Goal: Check status: Check status

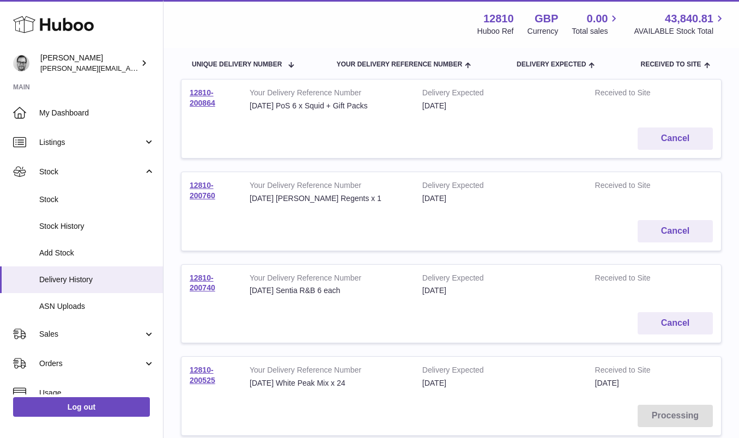
scroll to position [122, 0]
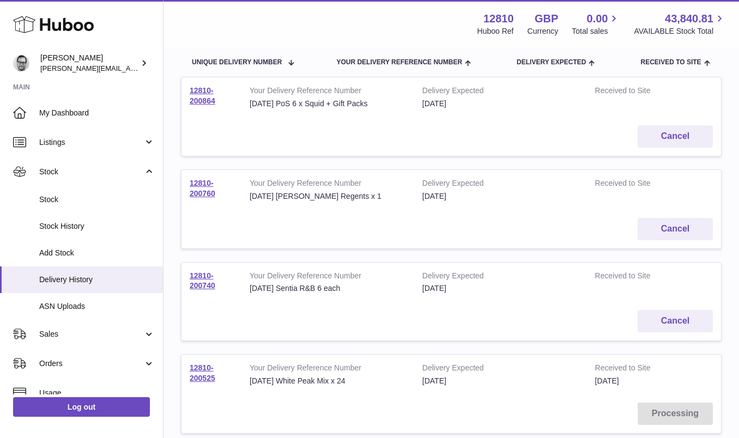
click at [201, 280] on td "12810-200740" at bounding box center [211, 283] width 60 height 40
click at [202, 278] on link "12810-200740" at bounding box center [203, 280] width 26 height 19
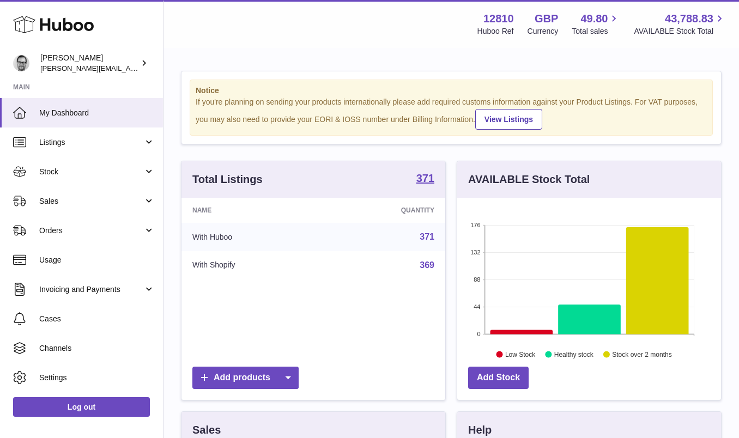
scroll to position [170, 264]
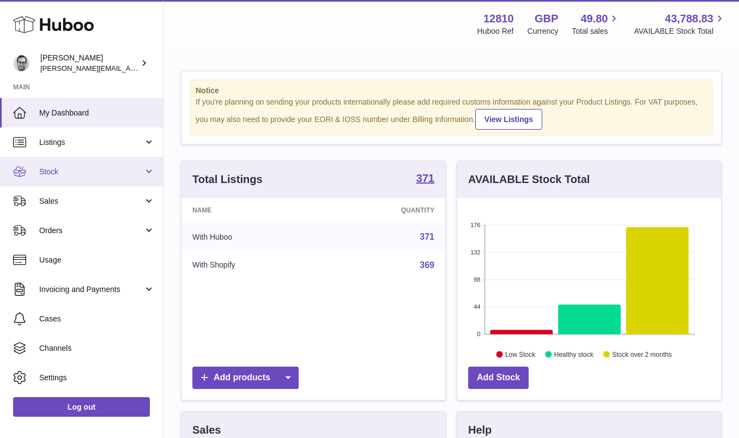
click at [68, 173] on span "Stock" at bounding box center [91, 172] width 104 height 10
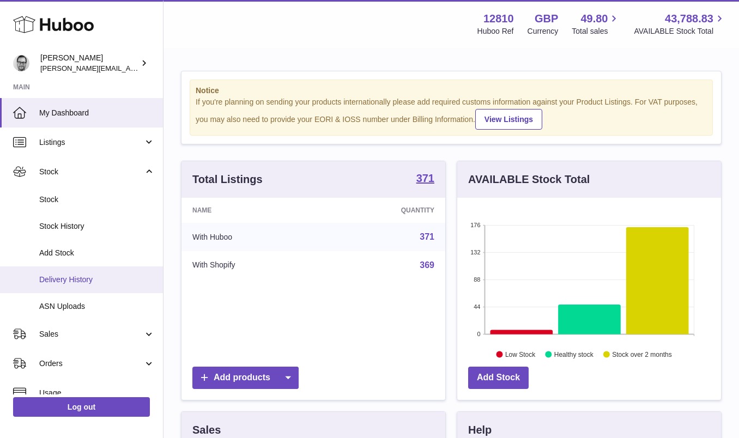
click at [77, 276] on span "Delivery History" at bounding box center [97, 280] width 116 height 10
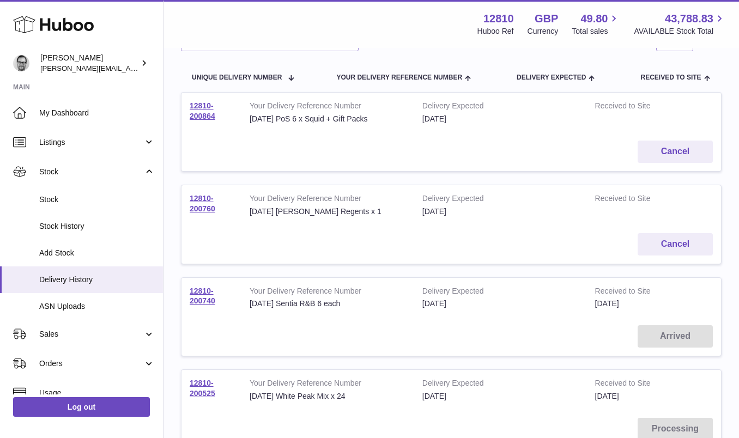
scroll to position [124, 0]
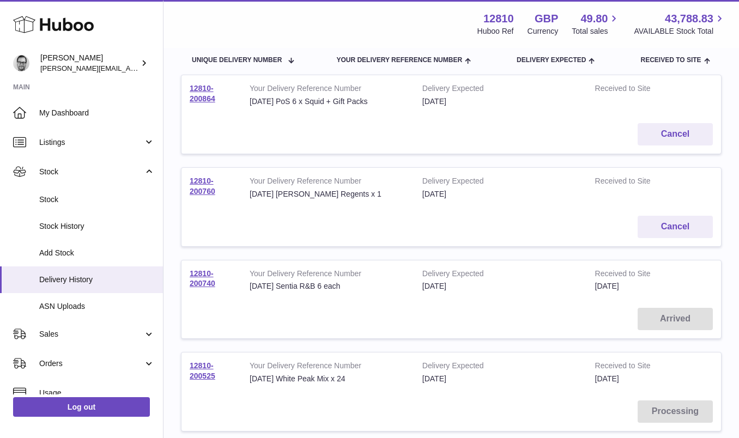
click at [196, 278] on td "12810-200740" at bounding box center [211, 280] width 60 height 40
click at [199, 283] on link "12810-200740" at bounding box center [203, 278] width 26 height 19
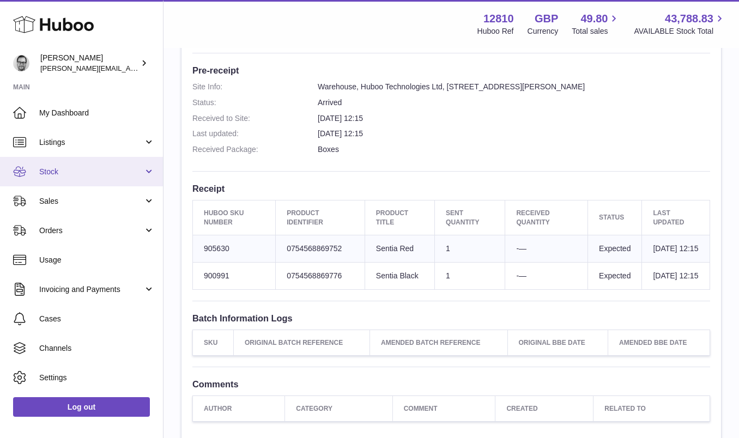
scroll to position [275, 0]
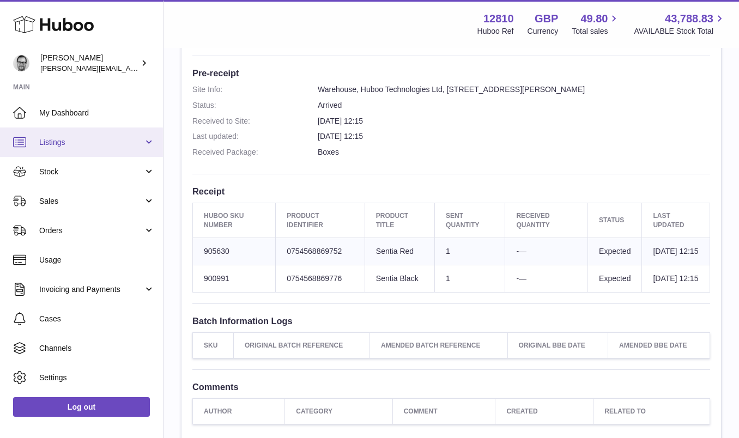
click at [56, 135] on link "Listings" at bounding box center [81, 142] width 163 height 29
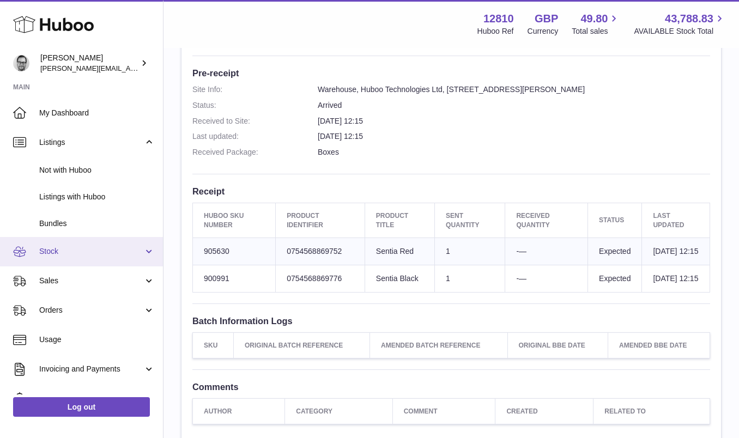
click at [56, 252] on span "Stock" at bounding box center [91, 251] width 104 height 10
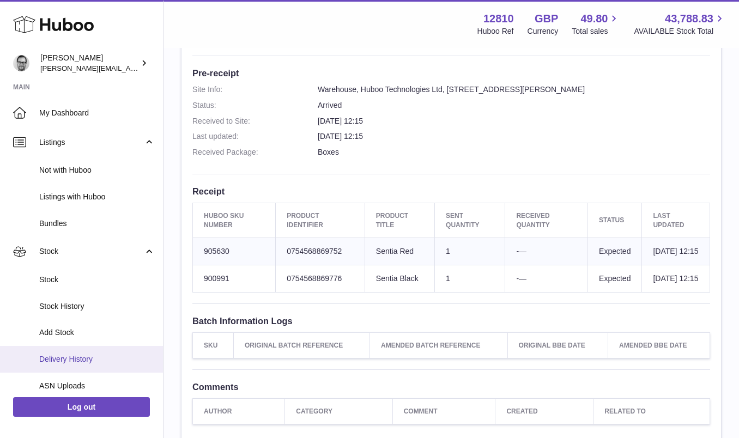
click at [98, 359] on span "Delivery History" at bounding box center [97, 359] width 116 height 10
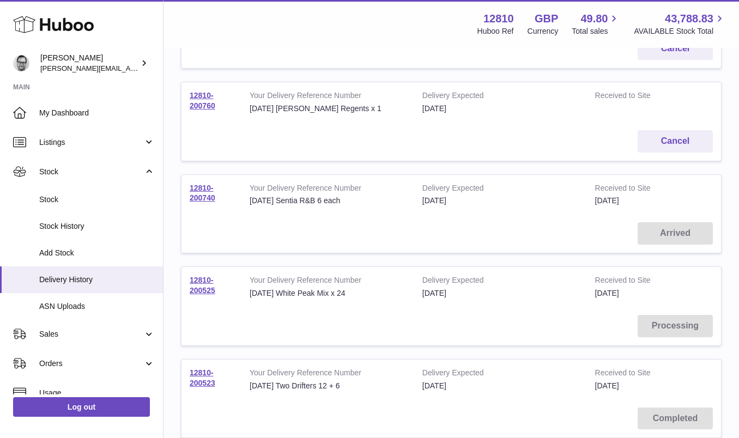
scroll to position [210, 0]
click at [204, 189] on link "12810-200740" at bounding box center [203, 192] width 26 height 19
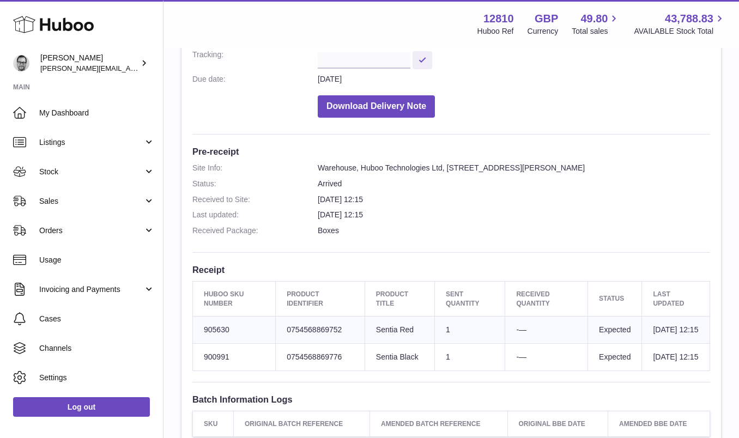
scroll to position [56, 0]
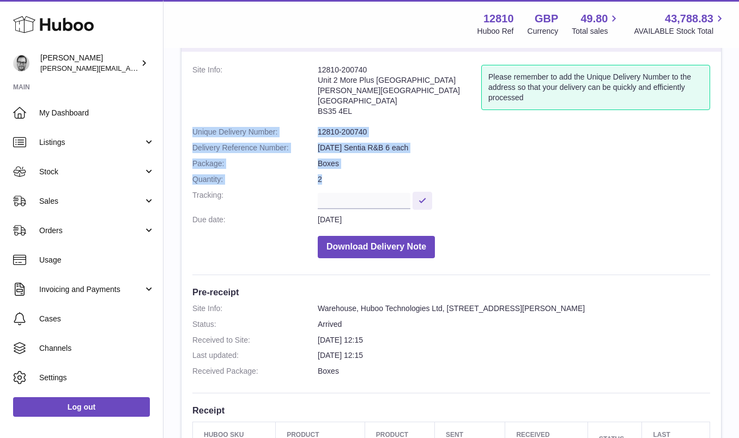
drag, startPoint x: 325, startPoint y: 180, endPoint x: 192, endPoint y: 129, distance: 142.7
click at [192, 129] on div "Site Info: 12810-200740 Unit 2 More Plus [STREET_ADDRESS][PERSON_NAME] Please r…" at bounding box center [450, 354] width 539 height 605
copy dl "Unique Delivery Number: 12810-200740 Delivery Reference Number: [DATE] Sentia R…"
click at [529, 160] on dd "Boxes" at bounding box center [514, 164] width 392 height 10
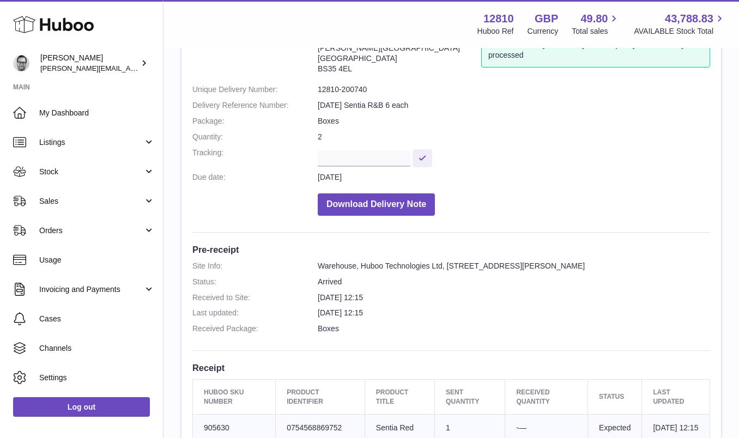
scroll to position [0, 0]
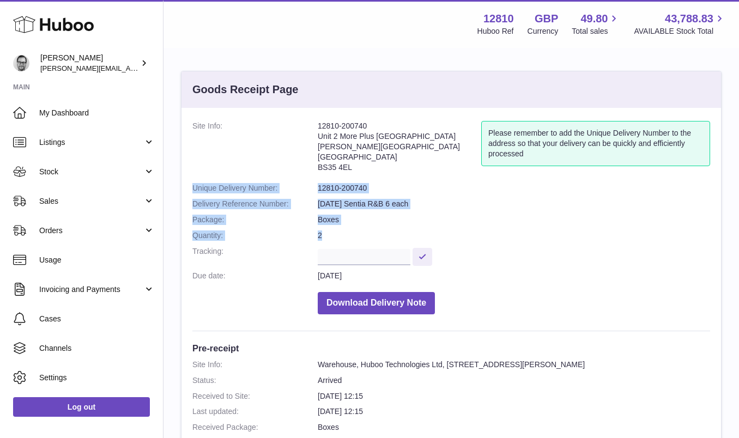
drag, startPoint x: 328, startPoint y: 234, endPoint x: 192, endPoint y: 190, distance: 143.0
click at [192, 190] on div "Site Info: 12810-200740 Unit 2 More Plus [STREET_ADDRESS][PERSON_NAME] Please r…" at bounding box center [450, 410] width 539 height 605
copy dl "Unique Delivery Number: 12810-200740 Delivery Reference Number: [DATE] Sentia R…"
